Goal: Task Accomplishment & Management: Use online tool/utility

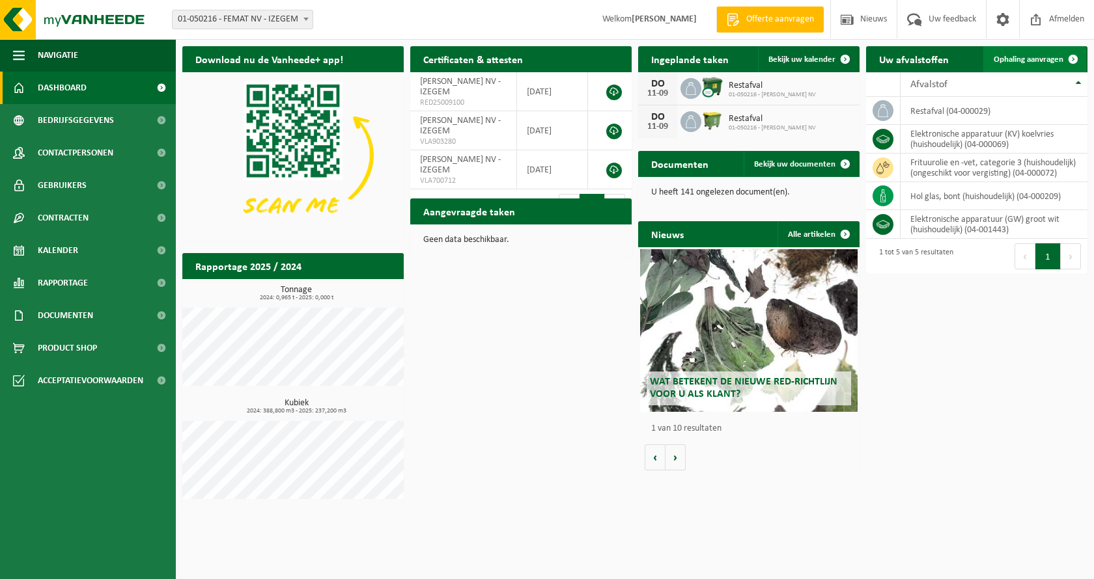
click at [1022, 59] on span "Ophaling aanvragen" at bounding box center [1029, 59] width 70 height 8
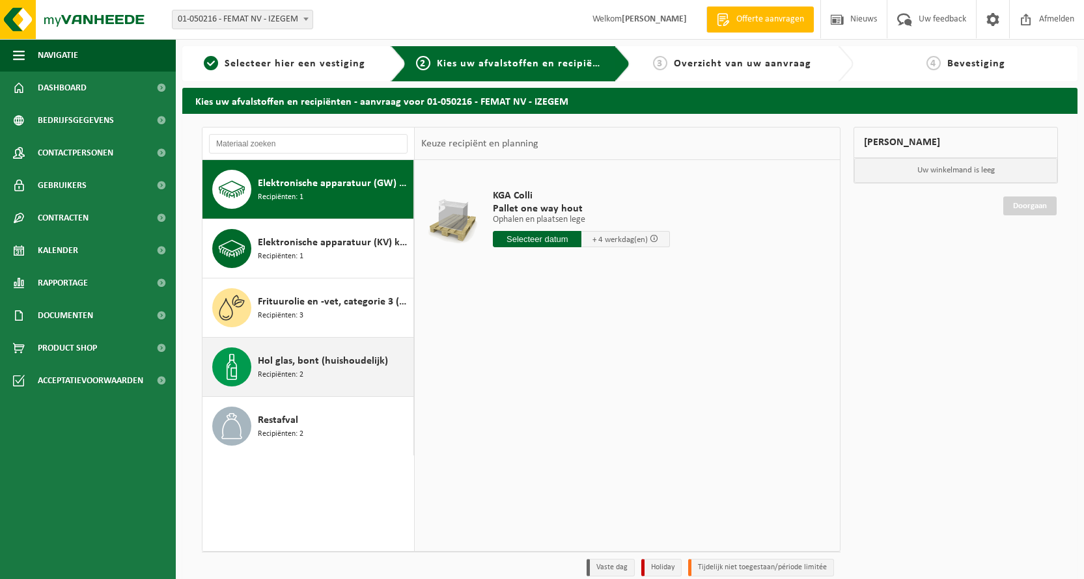
click at [297, 366] on span "Hol glas, bont (huishoudelijk)" at bounding box center [323, 362] width 130 height 16
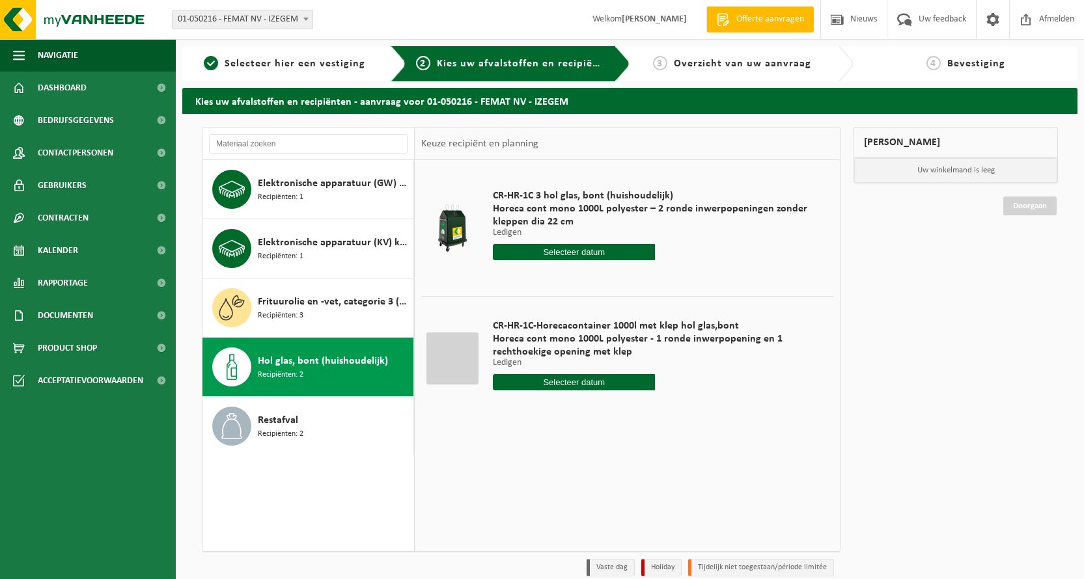
click at [587, 252] on input "text" at bounding box center [574, 252] width 162 height 16
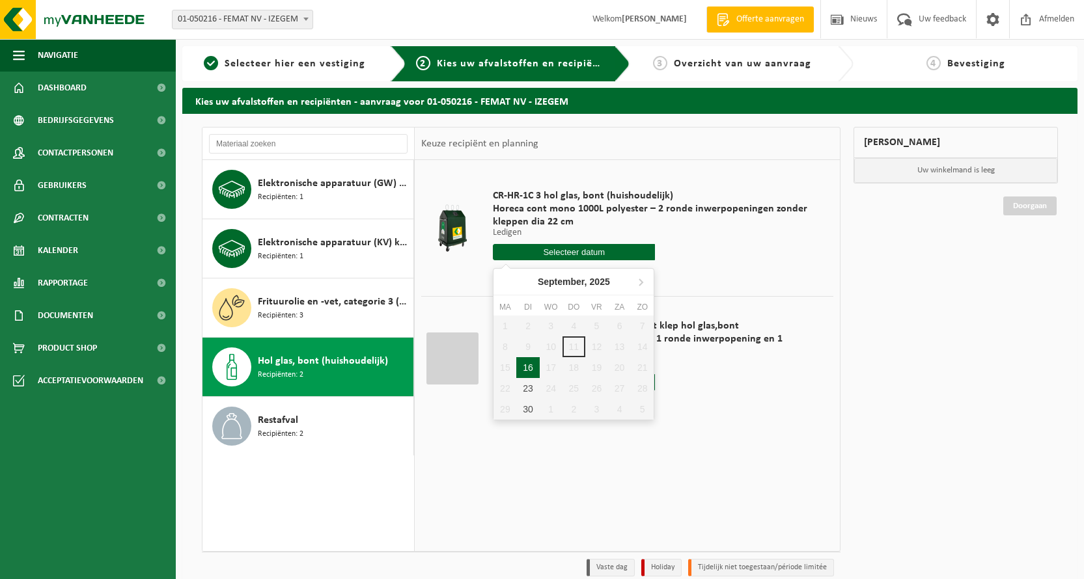
click at [535, 369] on div "16" at bounding box center [527, 367] width 23 height 21
type input "Van [DATE]"
type input "2025-09-16"
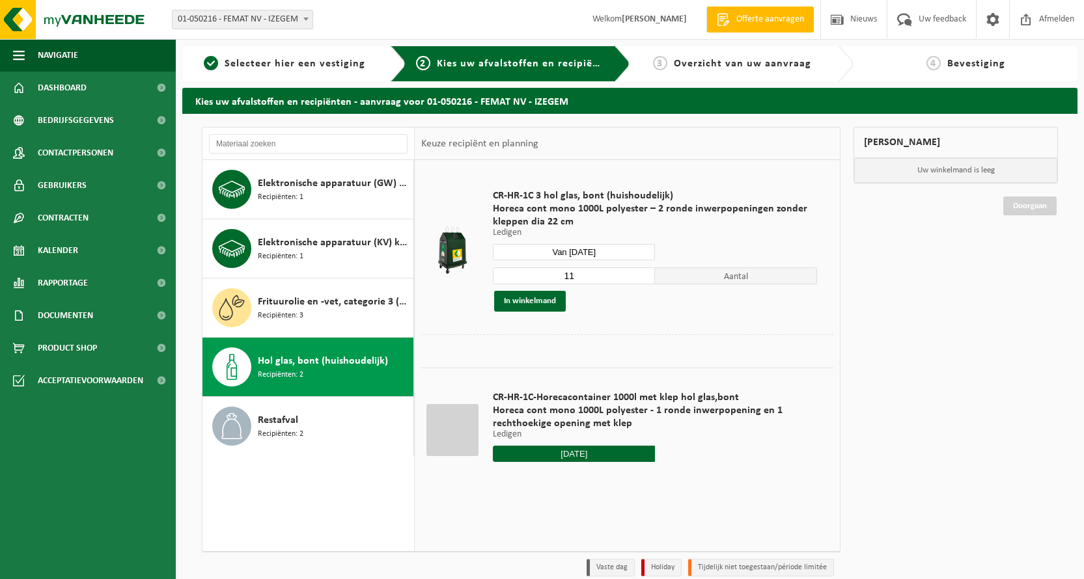
click at [585, 276] on input "11" at bounding box center [574, 276] width 162 height 17
type input "10"
click at [534, 305] on button "In winkelmand" at bounding box center [530, 301] width 72 height 21
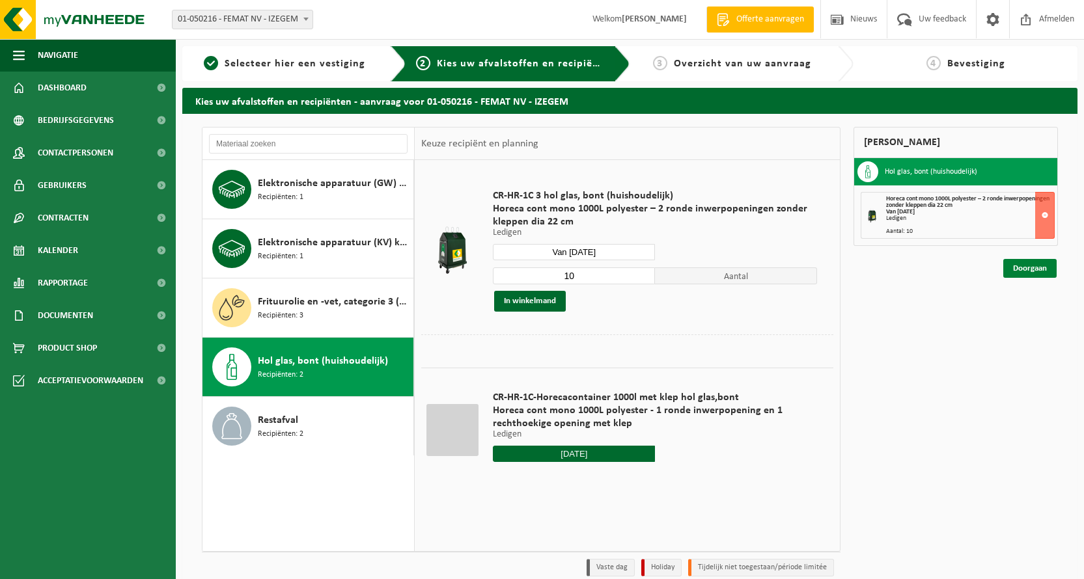
click at [1027, 265] on link "Doorgaan" at bounding box center [1029, 268] width 53 height 19
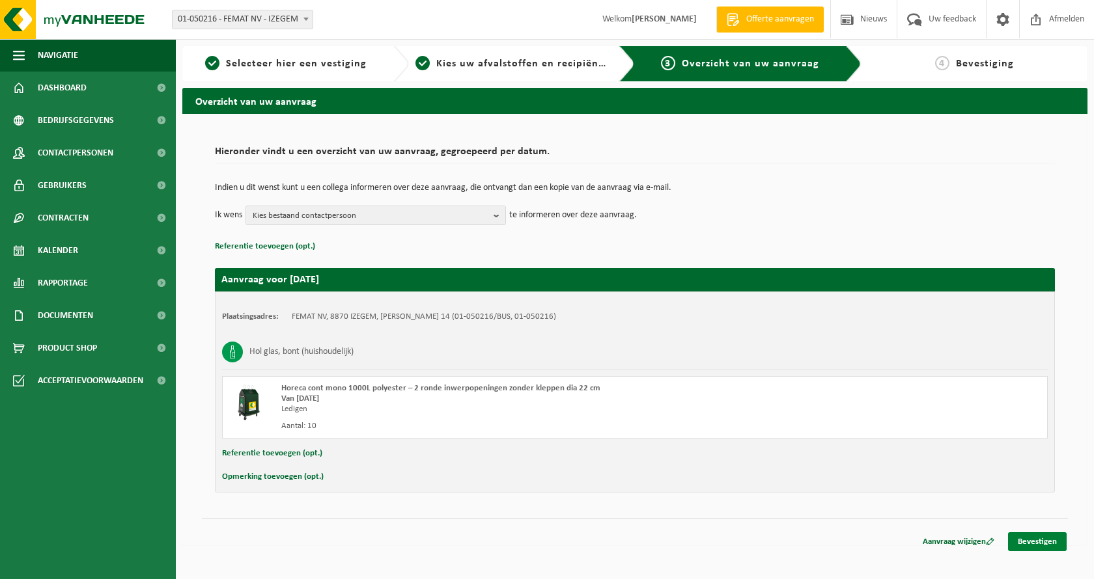
click at [1033, 544] on link "Bevestigen" at bounding box center [1037, 542] width 59 height 19
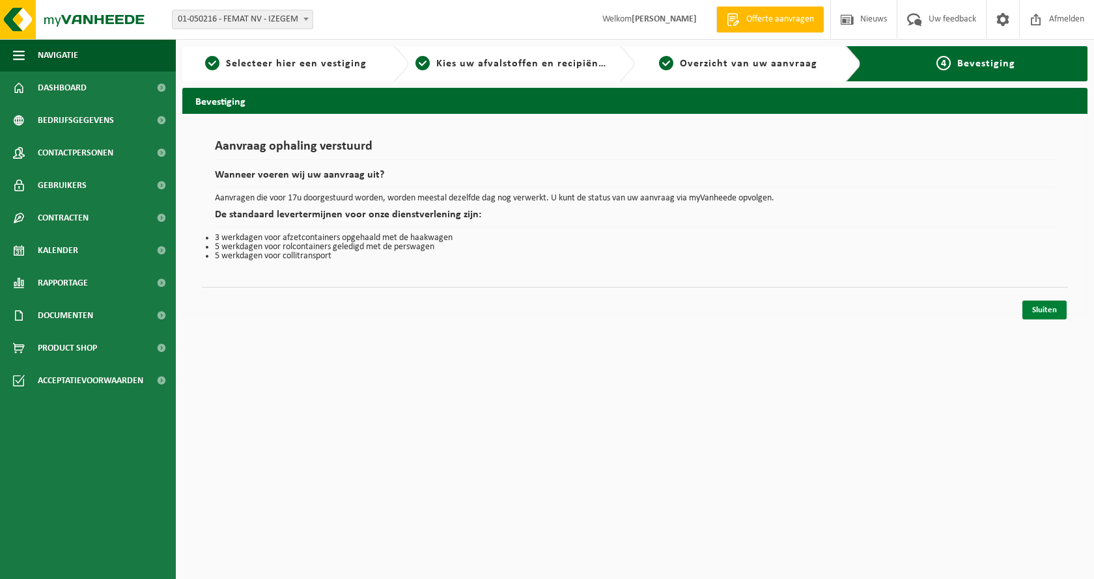
click at [1042, 311] on link "Sluiten" at bounding box center [1044, 310] width 44 height 19
